Goal: Information Seeking & Learning: Learn about a topic

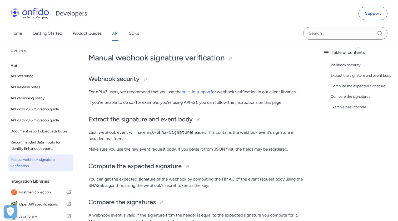
scroll to position [30, 0]
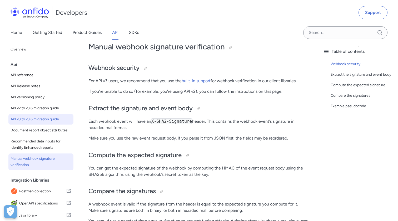
click at [47, 118] on span "API v3 to v3.6 migration guide" at bounding box center [41, 119] width 61 height 6
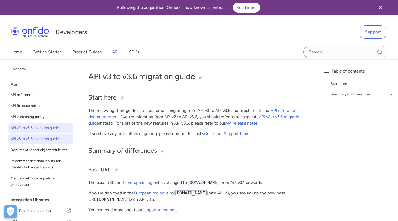
click at [56, 129] on span "API v2 to v3.6 migration guide" at bounding box center [41, 128] width 61 height 6
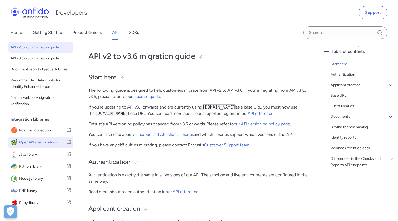
scroll to position [54, 0]
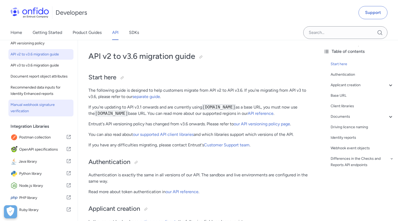
click at [45, 111] on span "Manual webhook signature verification" at bounding box center [41, 108] width 61 height 13
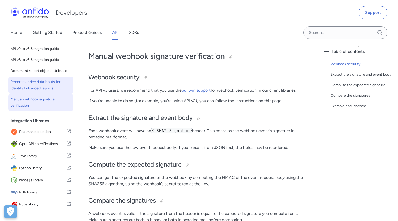
scroll to position [70, 0]
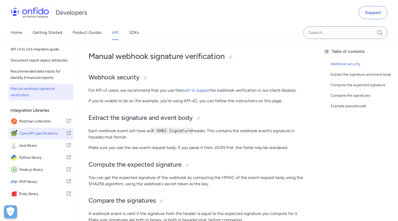
click at [46, 131] on span "OpenAPI specifications" at bounding box center [42, 133] width 47 height 7
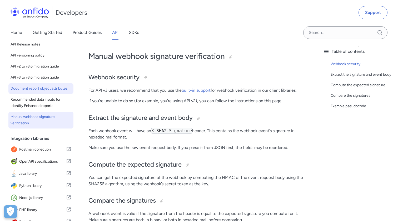
scroll to position [28, 0]
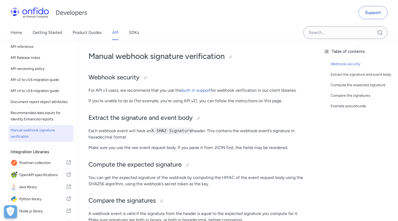
click at [117, 36] on link "API" at bounding box center [115, 32] width 6 height 15
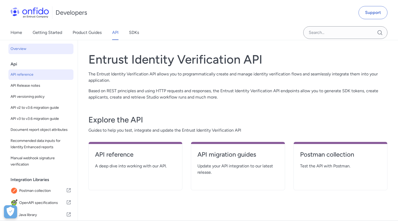
click at [35, 75] on span "API reference" at bounding box center [41, 75] width 61 height 6
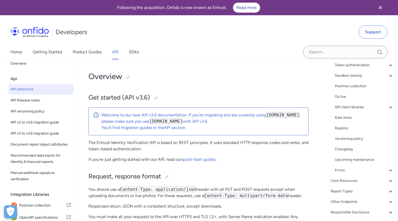
scroll to position [69, 0]
click at [355, 203] on div "Other Endpoints" at bounding box center [361, 202] width 63 height 6
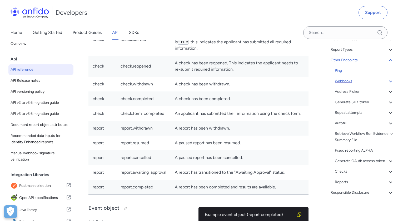
click at [344, 83] on div "Webhooks" at bounding box center [364, 81] width 59 height 6
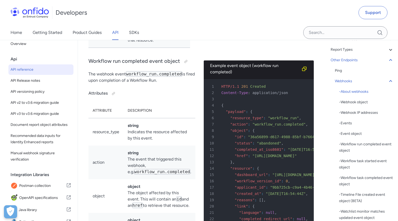
scroll to position [47041, 0]
